Goal: Check status: Check status

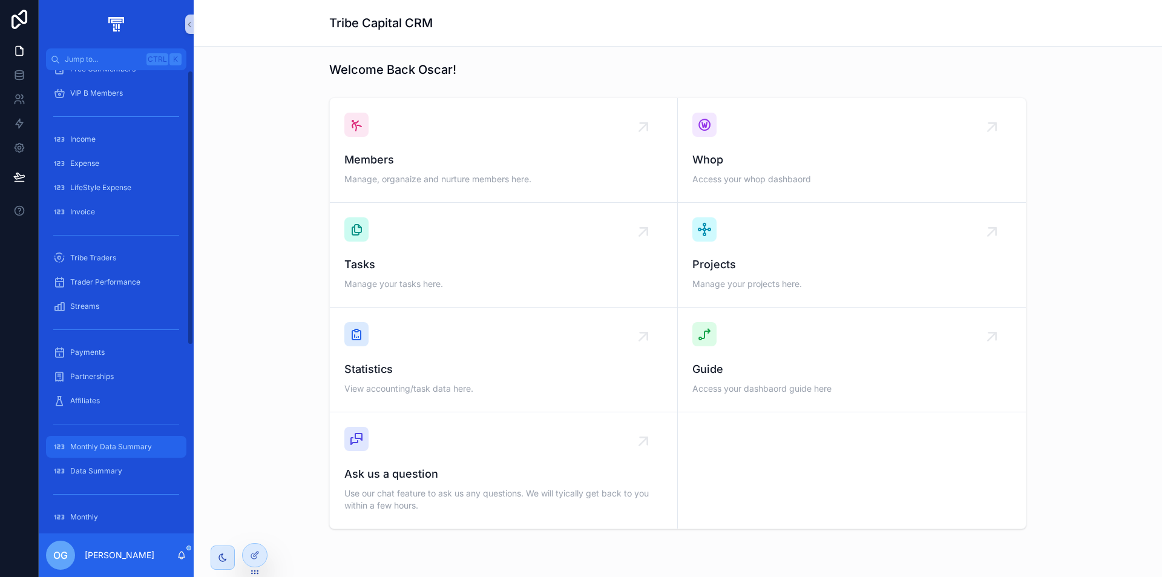
scroll to position [317, 0]
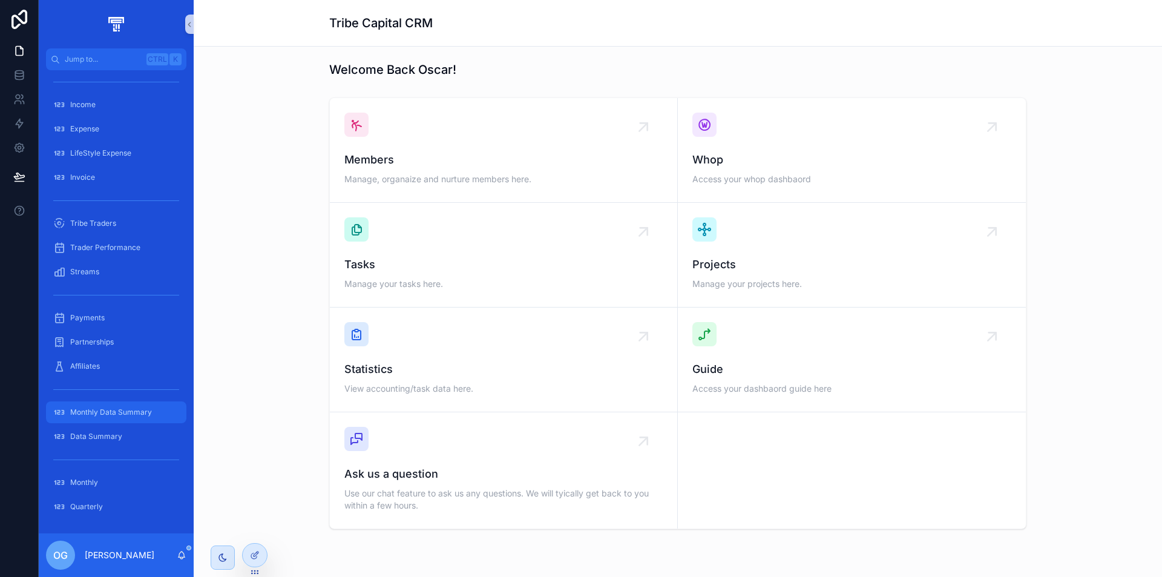
click at [91, 409] on span "Monthly Data Summary" at bounding box center [111, 412] width 82 height 10
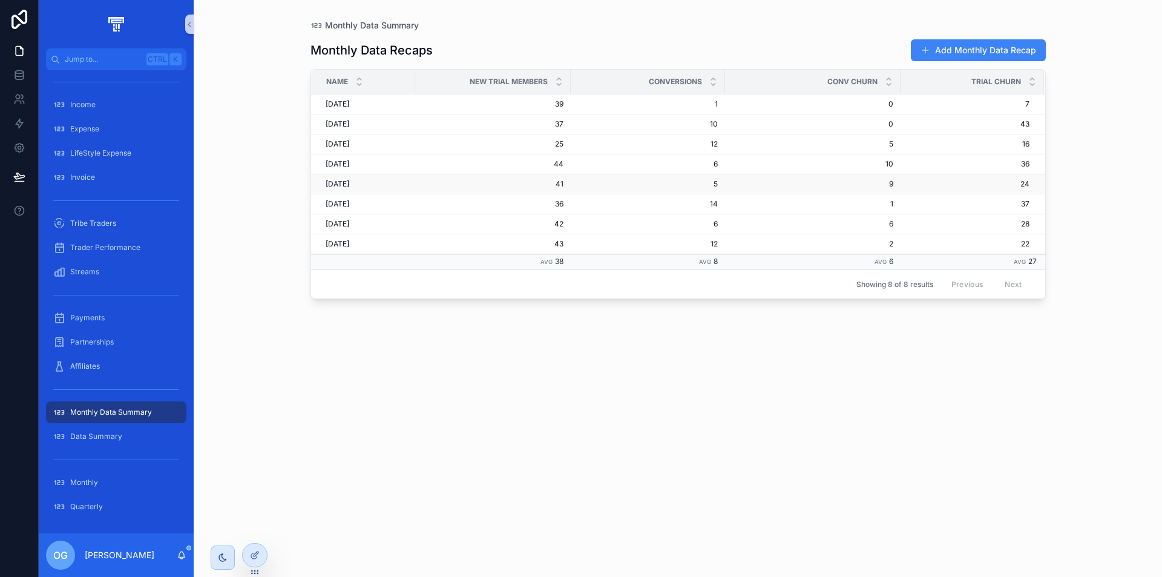
click at [374, 188] on div "[DATE] [DATE]" at bounding box center [367, 184] width 82 height 10
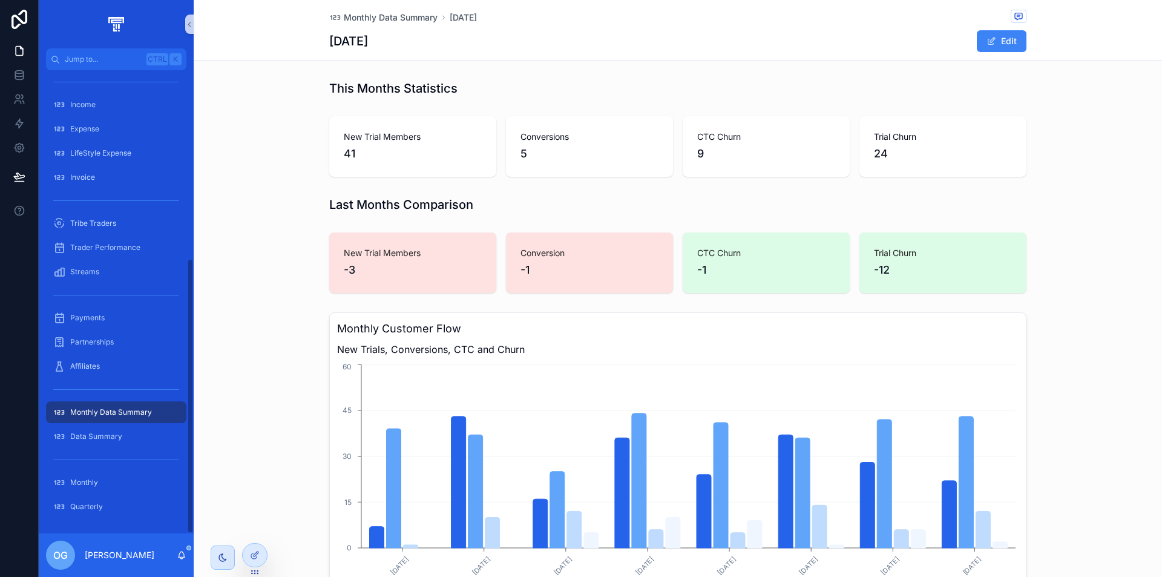
click at [126, 406] on div "Monthly Data Summary" at bounding box center [116, 412] width 126 height 19
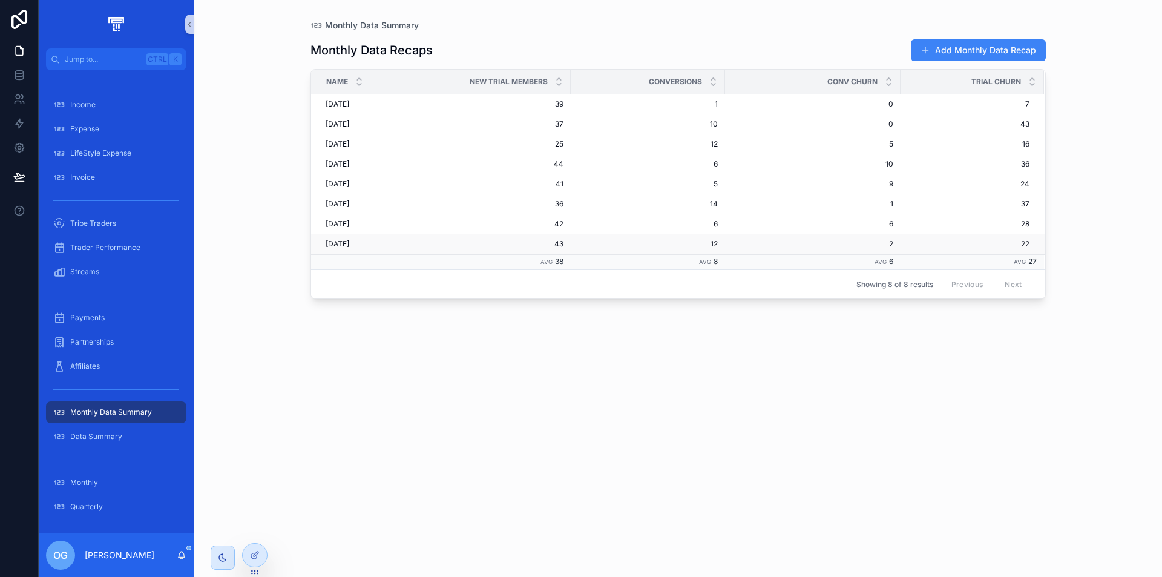
click at [387, 248] on div "[DATE] [DATE]" at bounding box center [367, 244] width 82 height 10
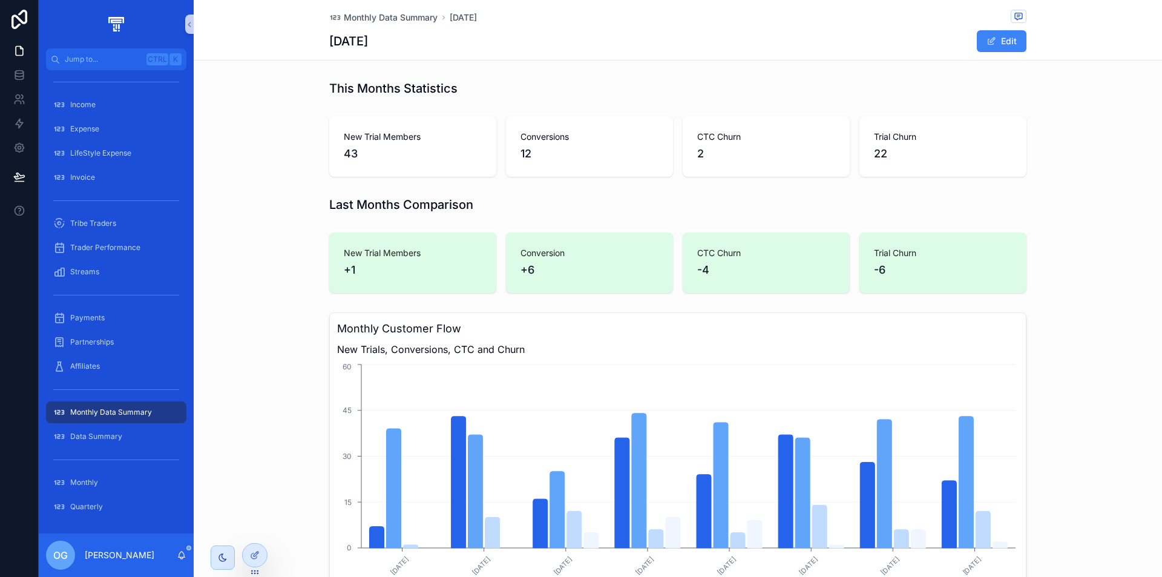
scroll to position [176, 0]
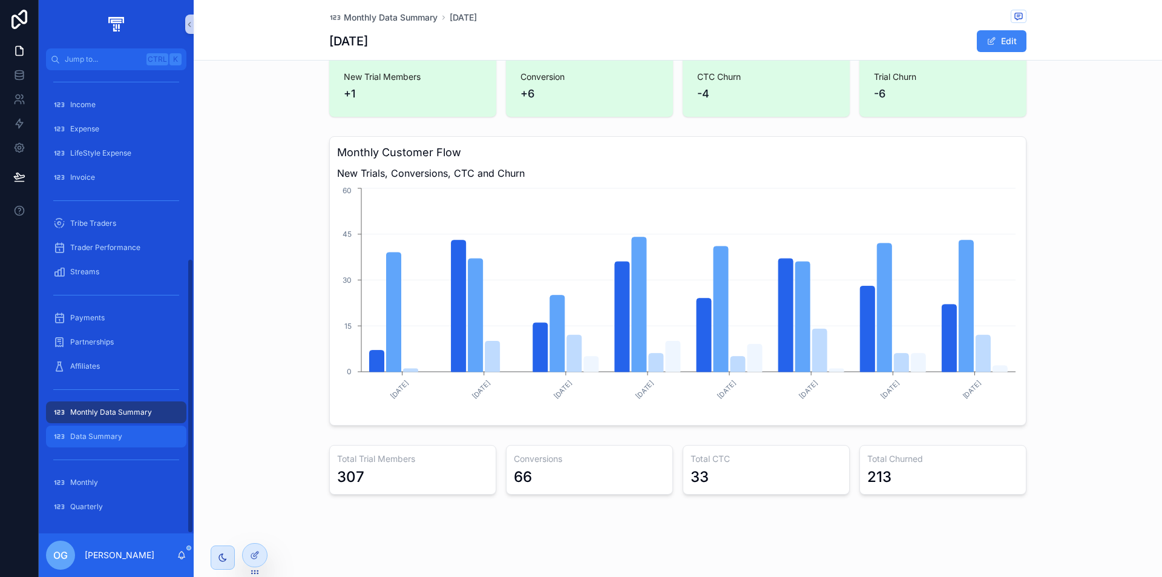
click at [104, 431] on div "Data Summary" at bounding box center [116, 436] width 126 height 19
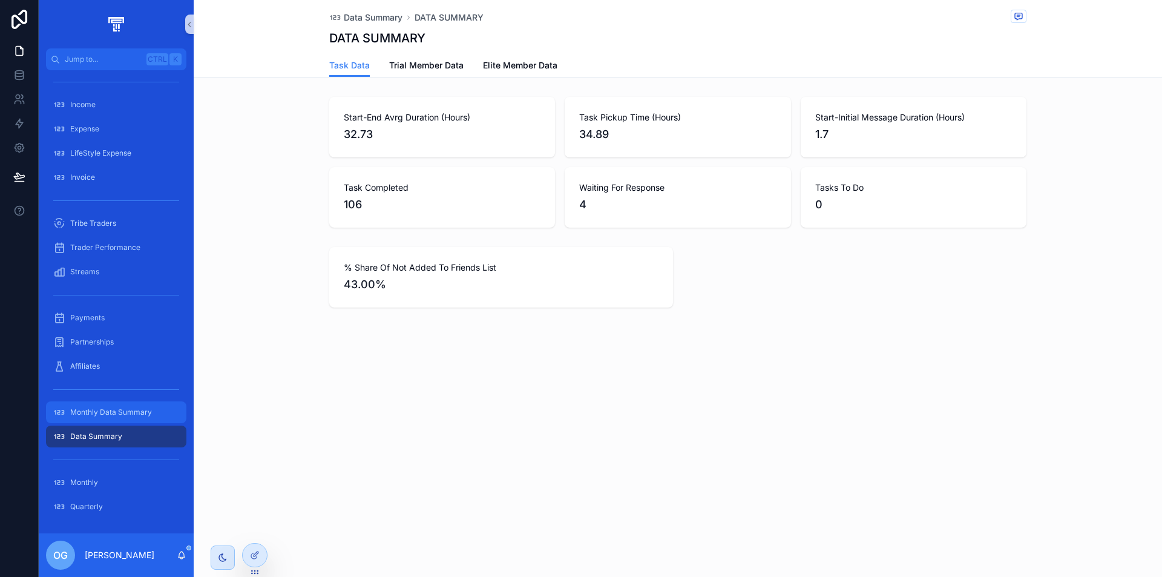
click at [135, 419] on div "Monthly Data Summary" at bounding box center [116, 412] width 126 height 19
